Goal: Information Seeking & Learning: Learn about a topic

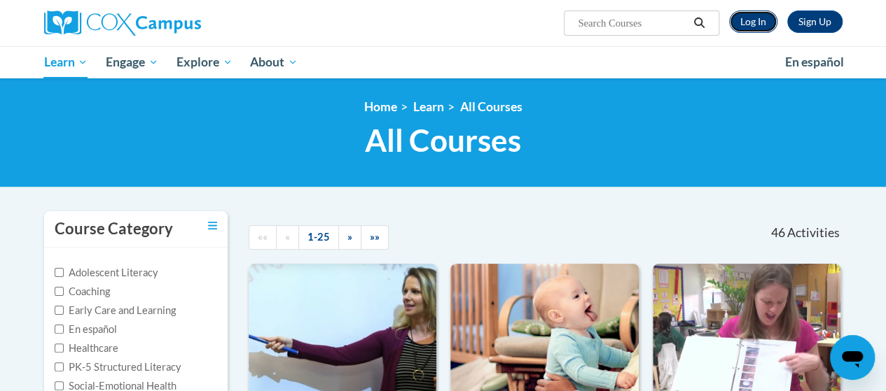
click at [756, 30] on link "Log In" at bounding box center [753, 22] width 48 height 22
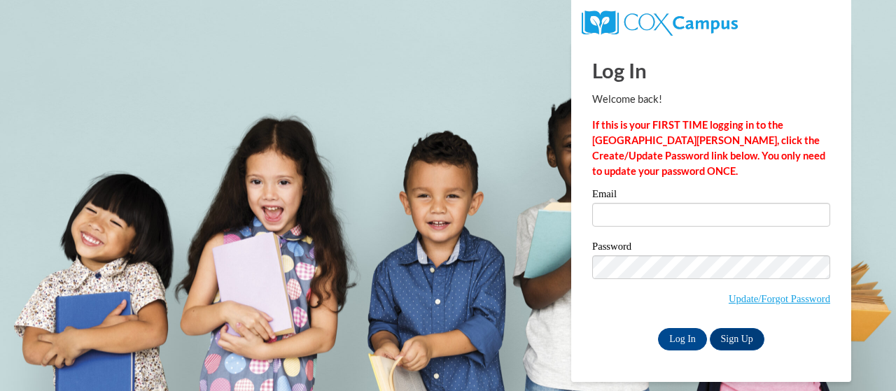
type input "[EMAIL_ADDRESS][PERSON_NAME][PERSON_NAME][DOMAIN_NAME]"
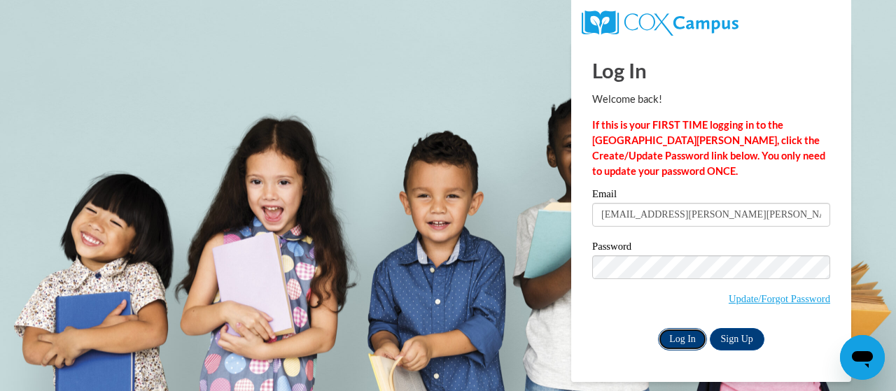
click at [697, 336] on input "Log In" at bounding box center [682, 339] width 49 height 22
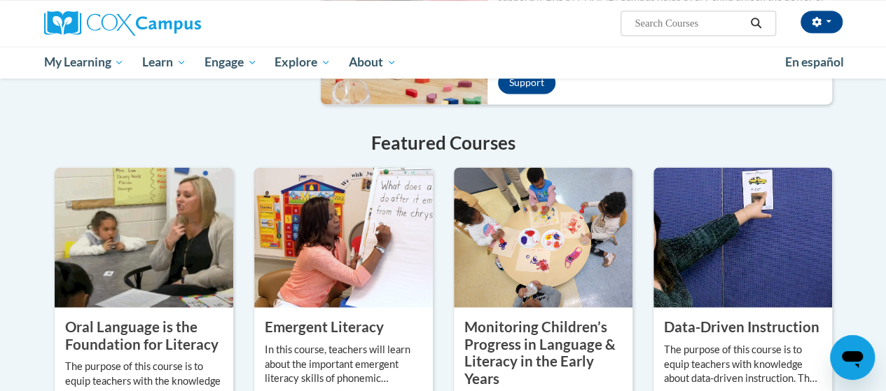
scroll to position [1120, 0]
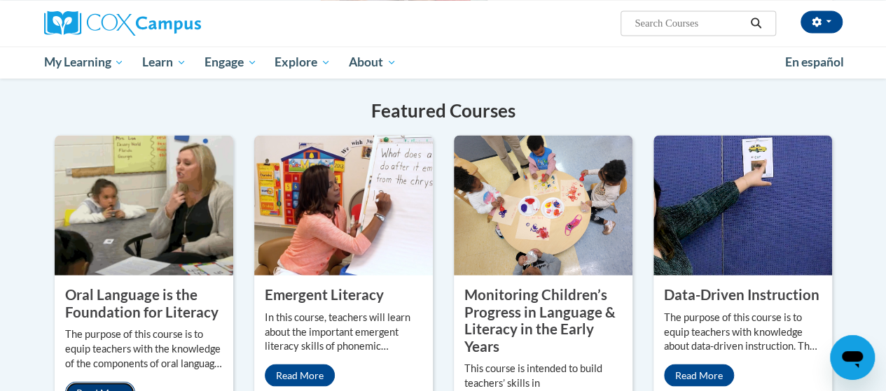
click at [107, 382] on link "Read More" at bounding box center [100, 393] width 70 height 22
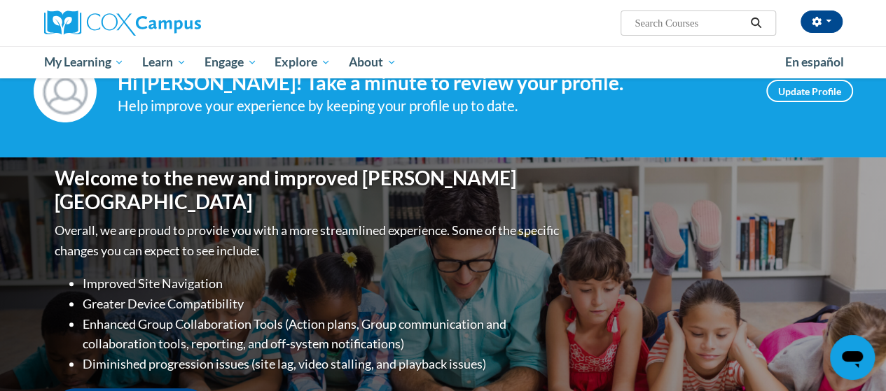
scroll to position [0, 0]
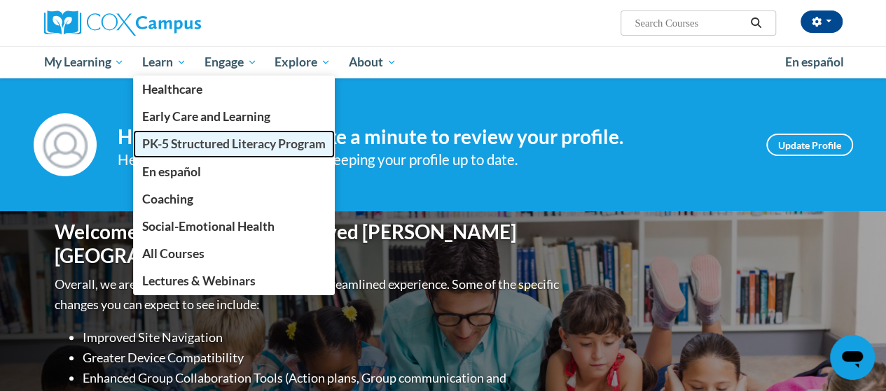
click at [169, 144] on span "PK-5 Structured Literacy Program" at bounding box center [233, 144] width 183 height 15
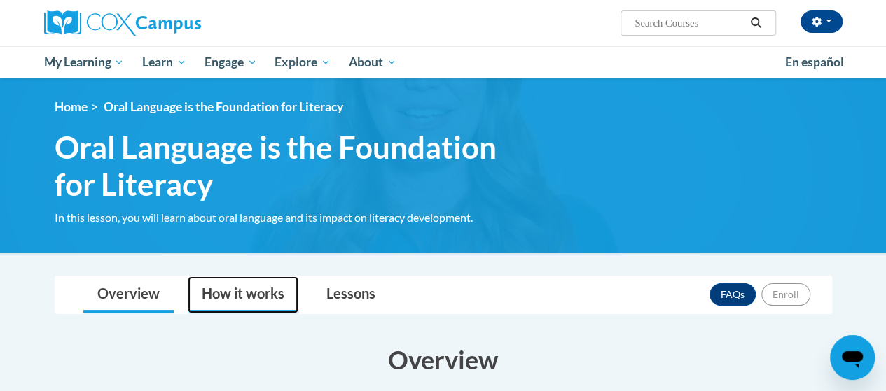
click at [237, 296] on link "How it works" at bounding box center [243, 295] width 111 height 37
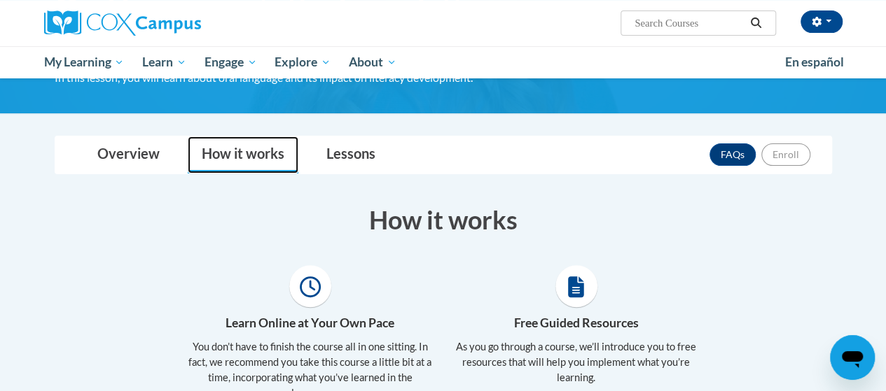
scroll to position [140, 0]
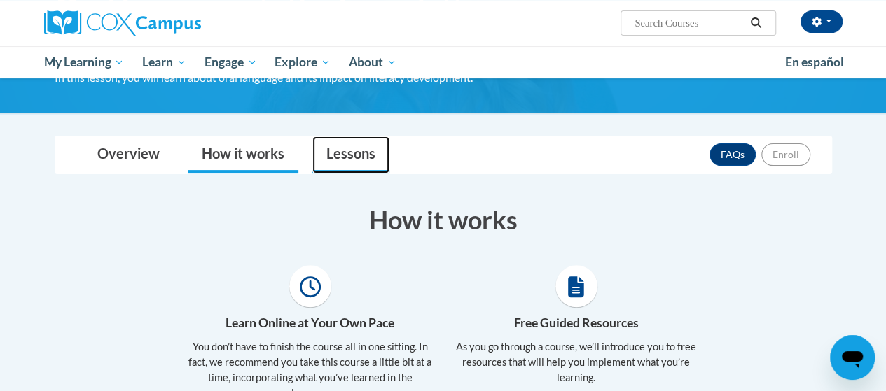
click at [346, 153] on link "Lessons" at bounding box center [350, 155] width 77 height 37
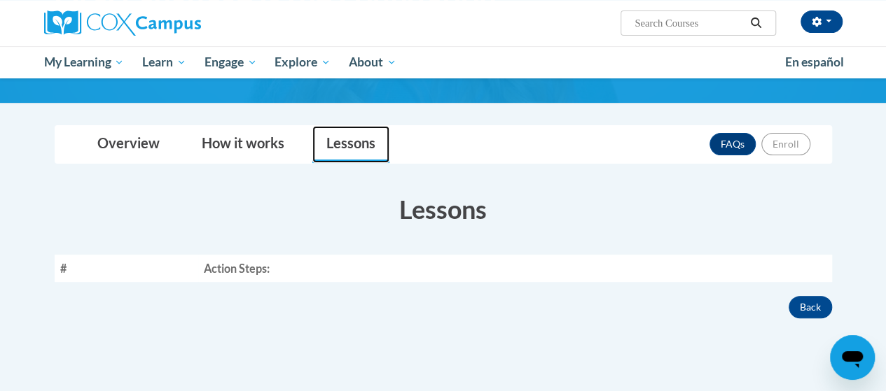
scroll to position [70, 0]
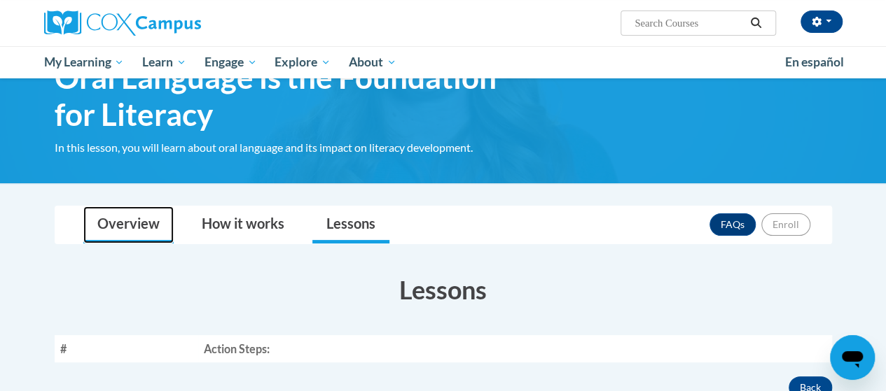
click at [119, 221] on link "Overview" at bounding box center [128, 225] width 90 height 37
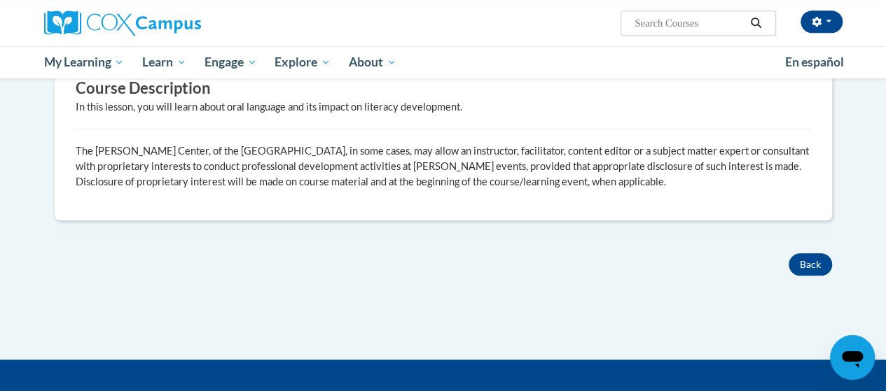
scroll to position [420, 0]
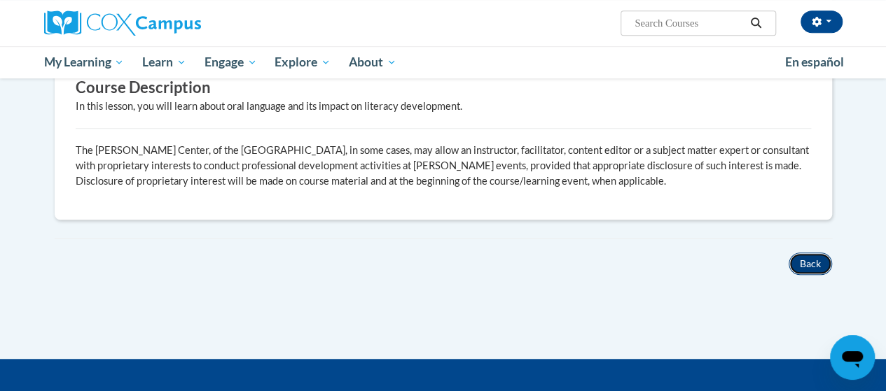
click at [795, 254] on button "Back" at bounding box center [810, 264] width 43 height 22
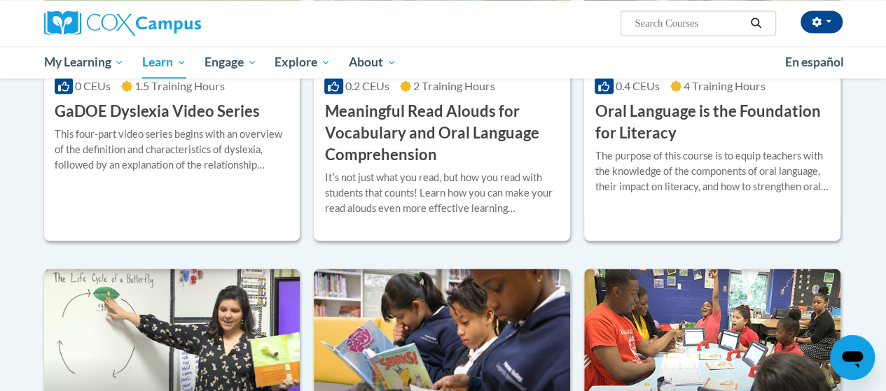
scroll to position [980, 0]
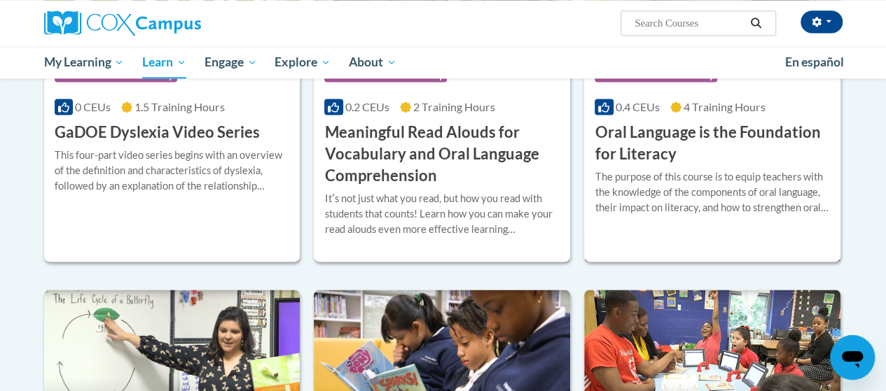
click at [699, 154] on h3 "Oral Language is the Foundation for Literacy" at bounding box center [712, 143] width 235 height 43
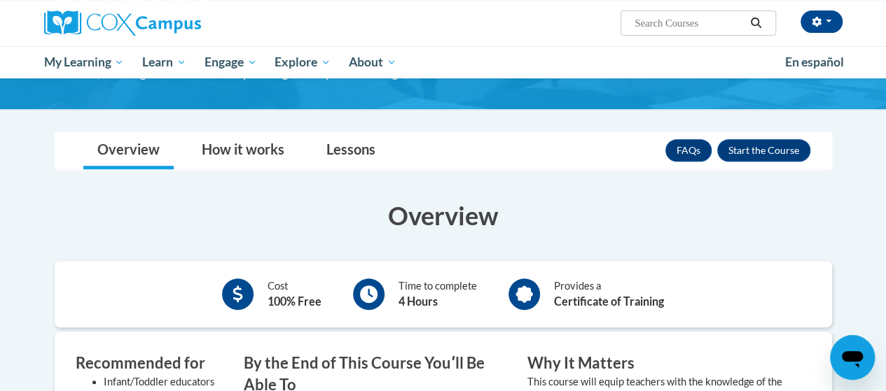
scroll to position [70, 0]
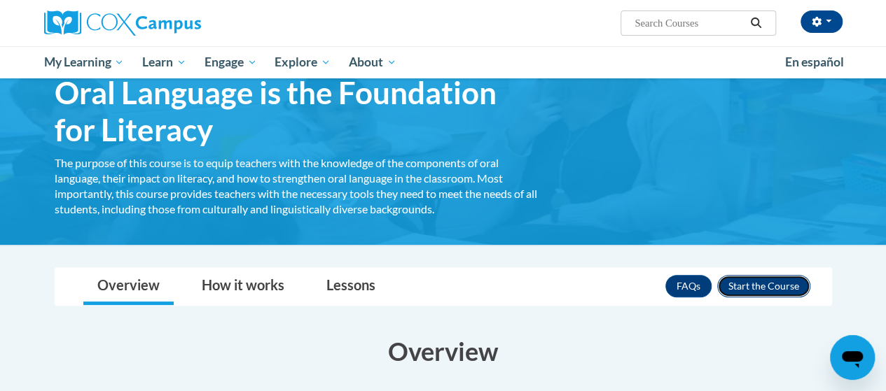
click at [772, 286] on button "Enroll" at bounding box center [763, 286] width 93 height 22
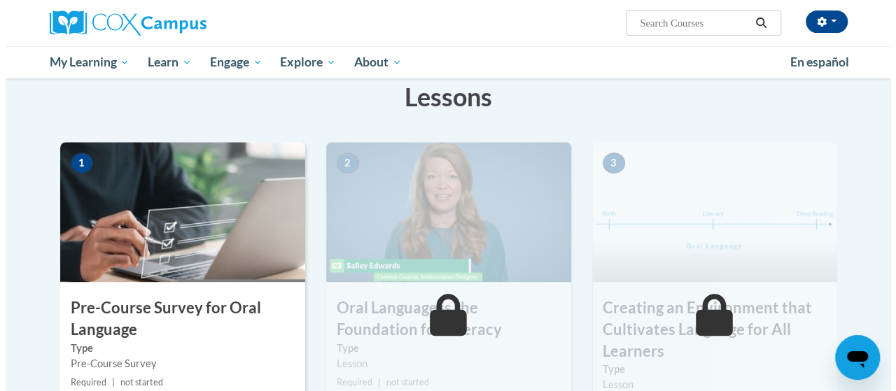
scroll to position [396, 0]
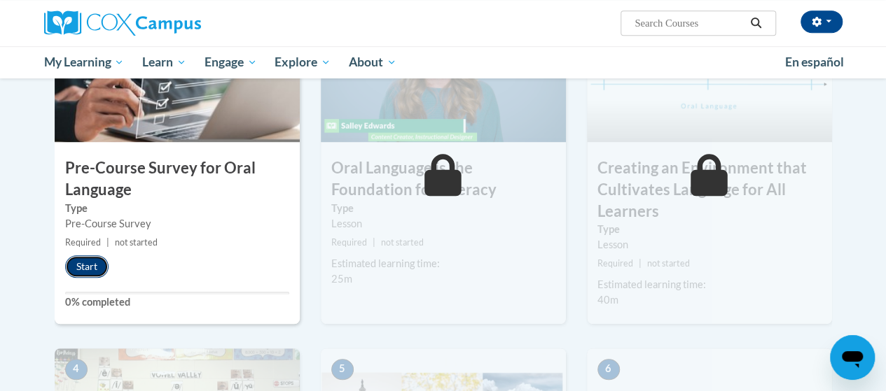
click at [88, 263] on button "Start" at bounding box center [86, 267] width 43 height 22
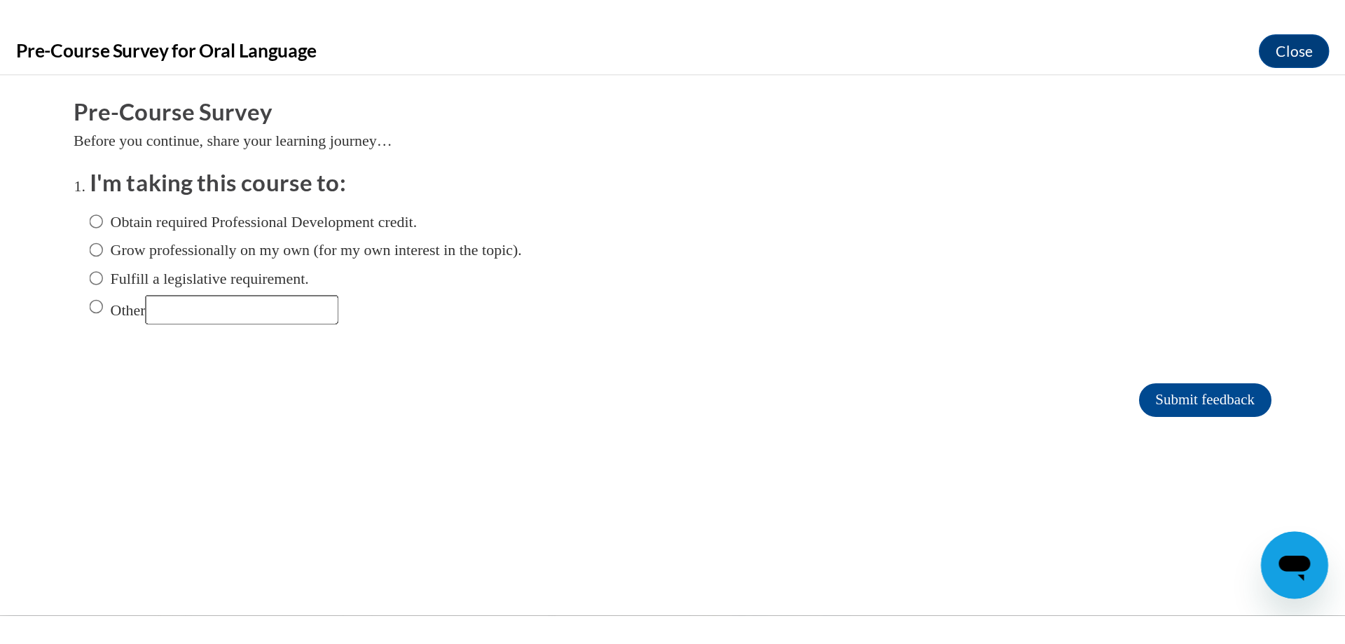
scroll to position [0, 0]
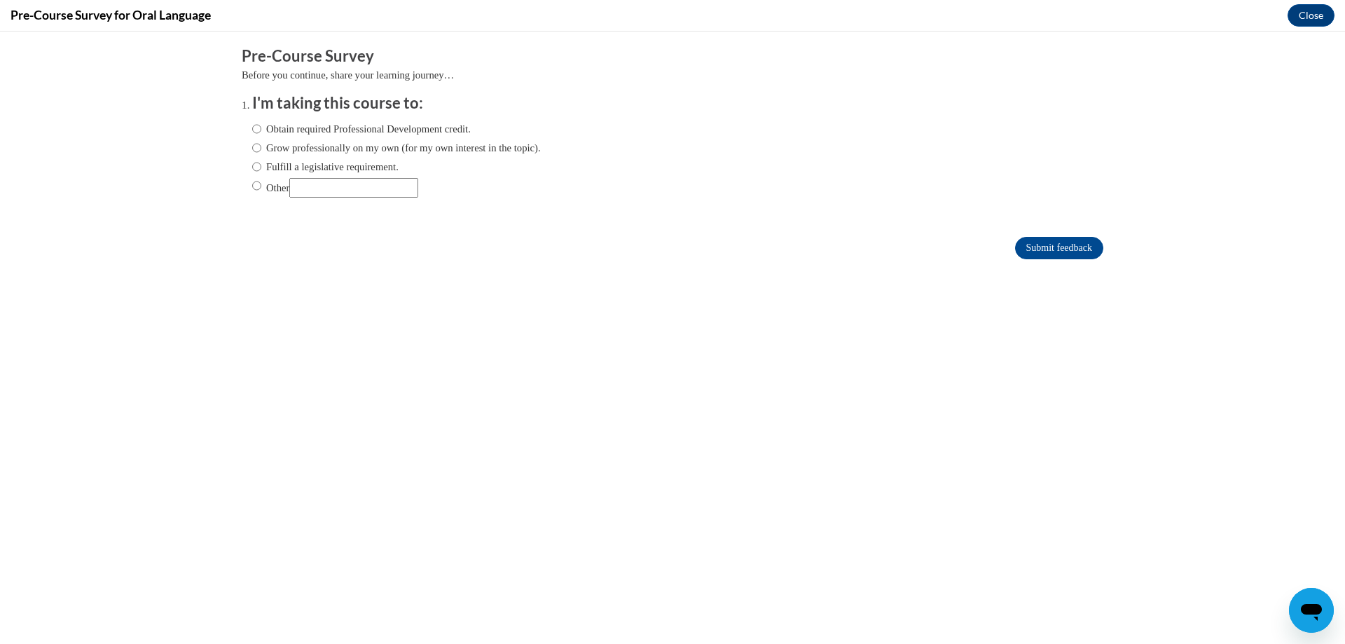
click at [252, 146] on input "Grow professionally on my own (for my own interest in the topic)." at bounding box center [256, 147] width 9 height 15
radio input "true"
click at [885, 246] on input "Submit feedback" at bounding box center [1059, 248] width 88 height 22
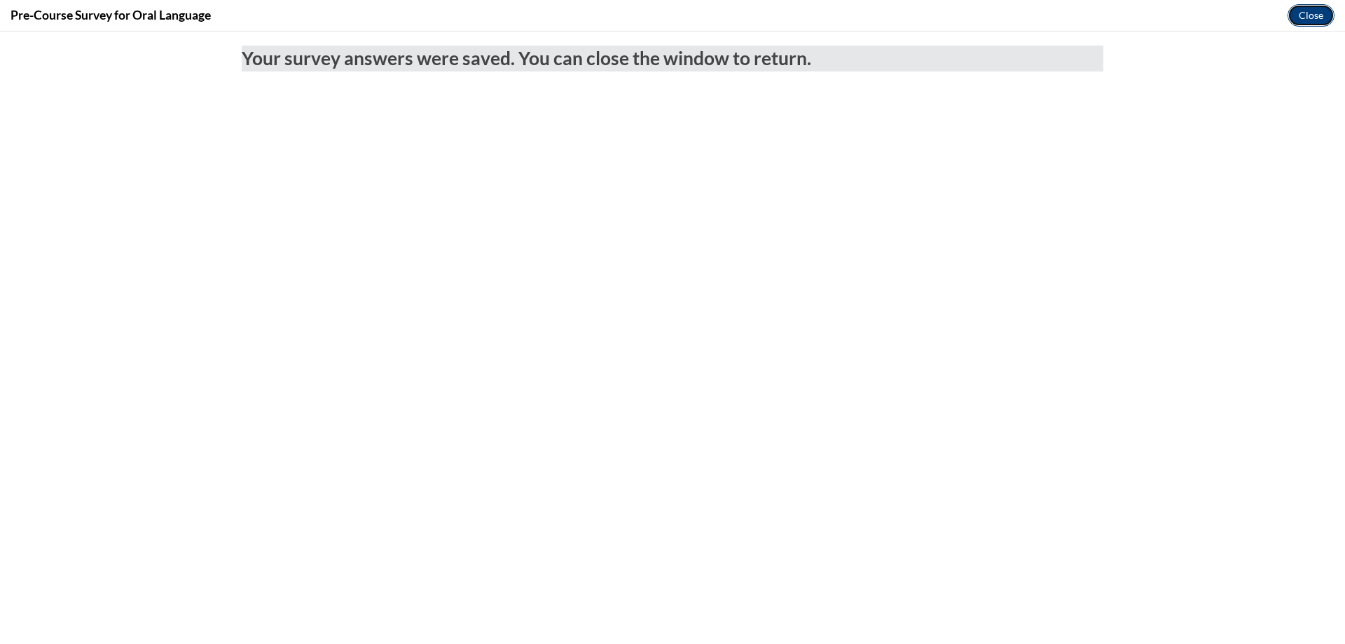
click at [885, 10] on button "Close" at bounding box center [1310, 15] width 47 height 22
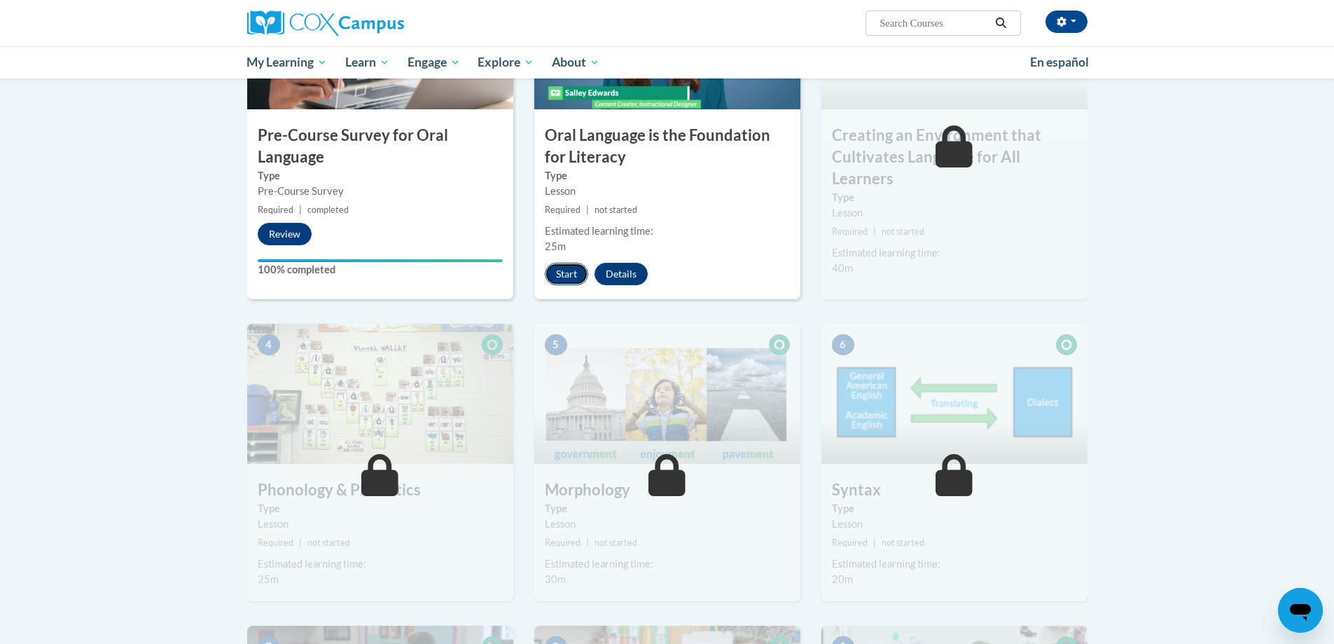
click at [567, 270] on button "Start" at bounding box center [566, 274] width 43 height 22
